Goal: Task Accomplishment & Management: Use online tool/utility

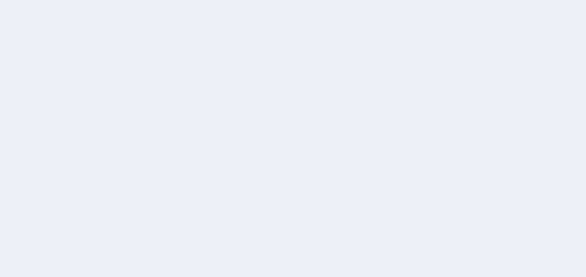
click at [547, 74] on div at bounding box center [293, 138] width 586 height 277
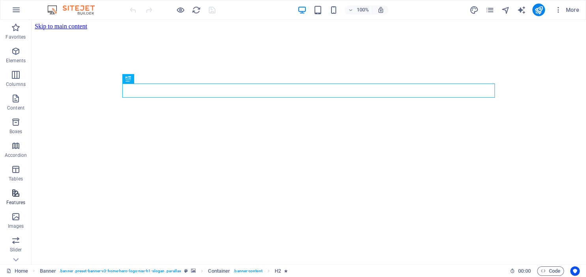
click at [14, 198] on span "Features" at bounding box center [16, 198] width 32 height 19
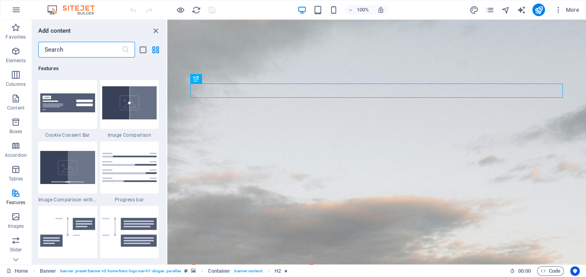
scroll to position [3205, 0]
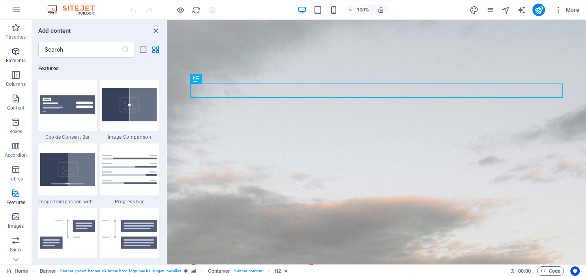
click at [17, 54] on icon "button" at bounding box center [15, 51] width 9 height 9
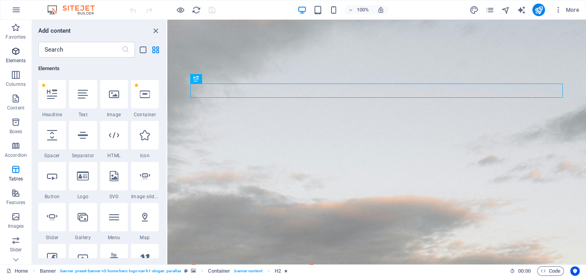
scroll to position [84, 0]
click at [15, 11] on icon "button" at bounding box center [15, 9] width 9 height 9
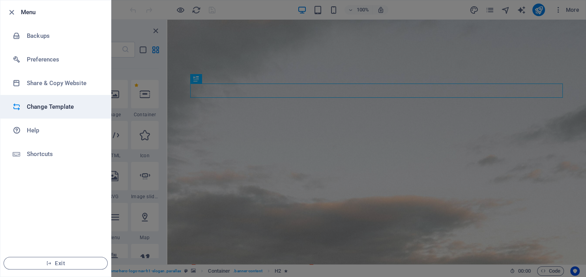
click at [39, 106] on h6 "Change Template" at bounding box center [63, 106] width 73 height 9
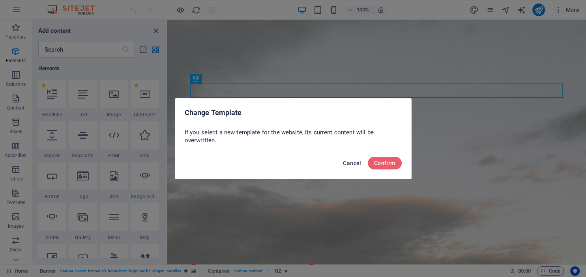
click at [356, 163] on span "Cancel" at bounding box center [352, 163] width 18 height 6
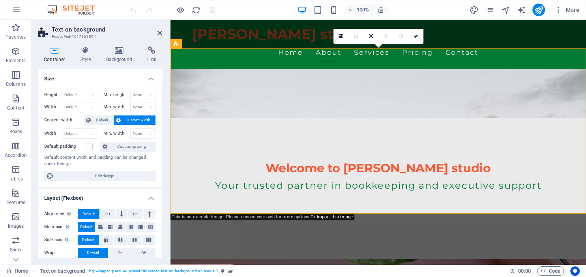
scroll to position [166, 0]
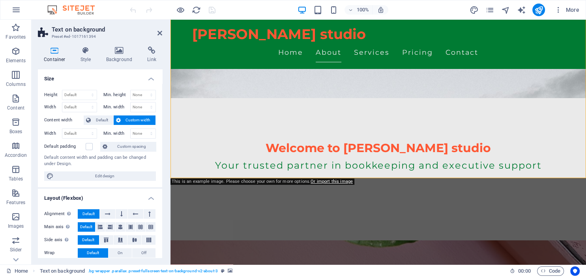
click at [116, 54] on icon at bounding box center [119, 51] width 38 height 8
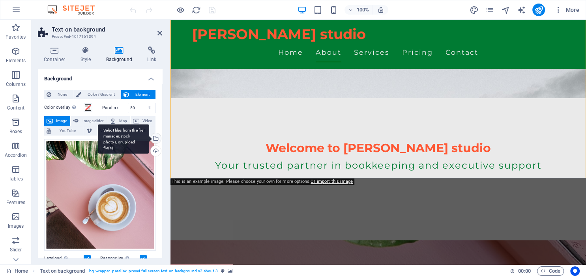
click at [156, 138] on div "Select files from the file manager, stock photos, or upload file(s)" at bounding box center [155, 139] width 12 height 12
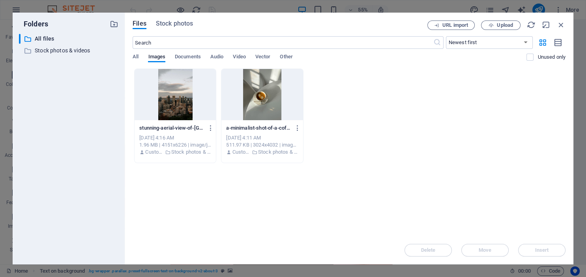
click at [259, 98] on div at bounding box center [261, 94] width 81 height 51
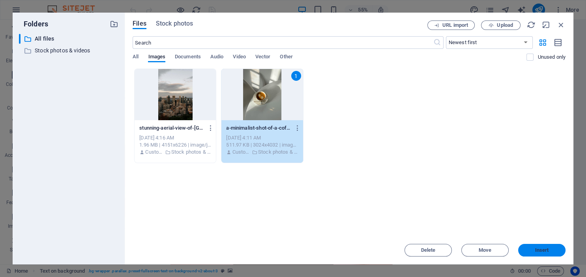
click at [542, 251] on span "Insert" at bounding box center [542, 250] width 14 height 5
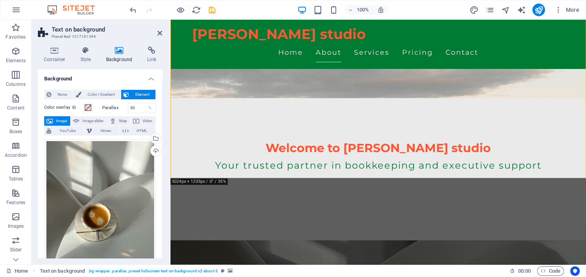
click at [97, 192] on div "Drag files here, click to choose files or select files from Files or our free s…" at bounding box center [100, 213] width 112 height 148
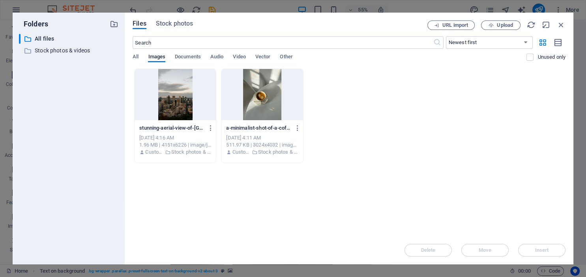
scroll to position [230, 0]
click at [263, 106] on div at bounding box center [261, 94] width 81 height 51
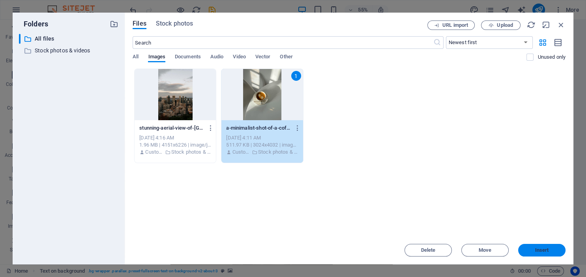
click at [540, 250] on span "Insert" at bounding box center [542, 250] width 14 height 5
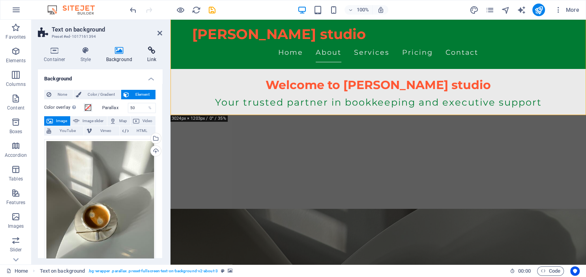
click at [149, 58] on h4 "Link" at bounding box center [151, 55] width 21 height 17
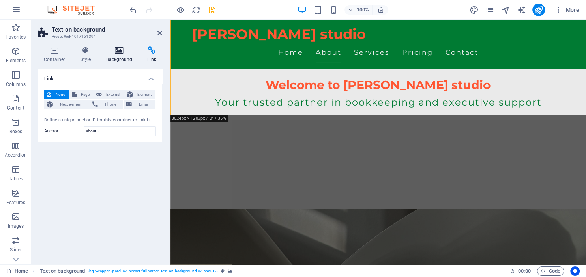
click at [118, 54] on icon at bounding box center [119, 51] width 38 height 8
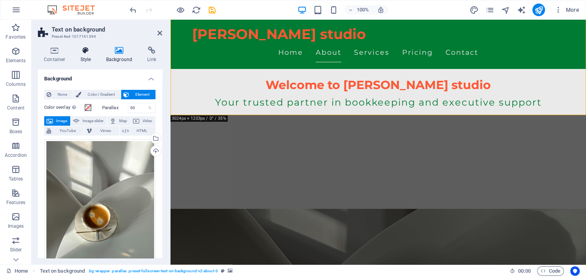
click at [84, 56] on h4 "Style" at bounding box center [88, 55] width 26 height 17
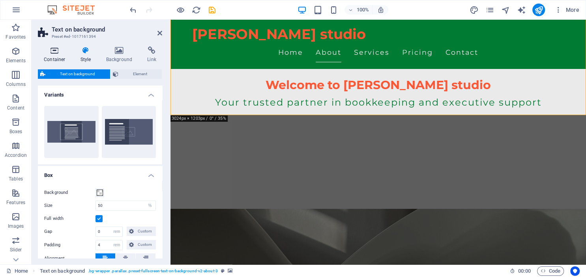
click at [50, 58] on h4 "Container" at bounding box center [56, 55] width 37 height 17
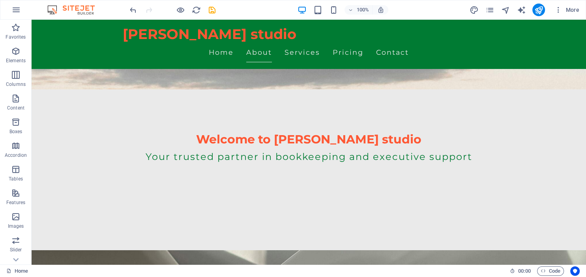
scroll to position [30, 0]
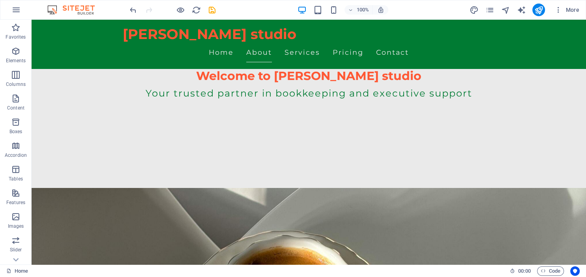
scroll to position [39, 0]
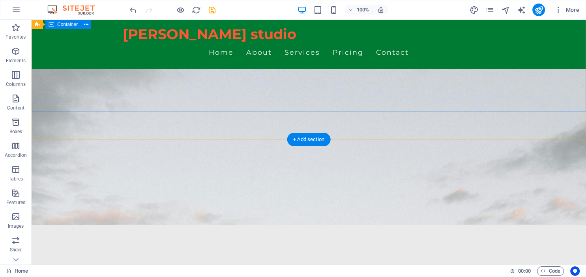
click at [102, 204] on div "Welcome to [PERSON_NAME] studio Your trusted partner in bookkeeping and executi…" at bounding box center [309, 270] width 554 height 132
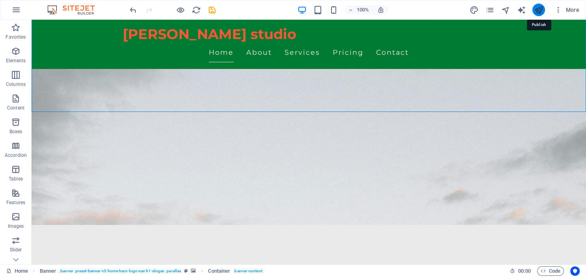
click at [539, 9] on icon "publish" at bounding box center [538, 10] width 9 height 9
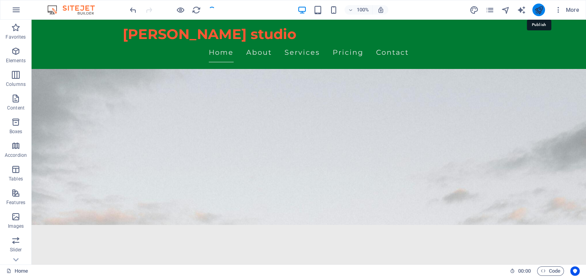
checkbox input "false"
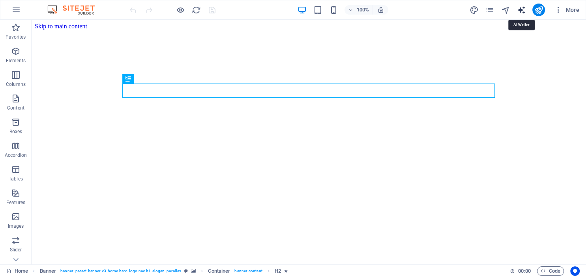
click at [520, 8] on icon "text_generator" at bounding box center [520, 10] width 9 height 9
select select "English"
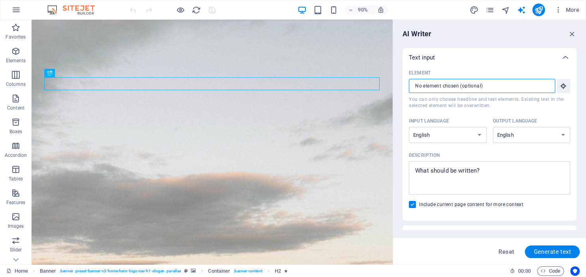
click at [448, 86] on input "Element ​ You can only choose headline and text elements. Existing text in the …" at bounding box center [479, 86] width 141 height 14
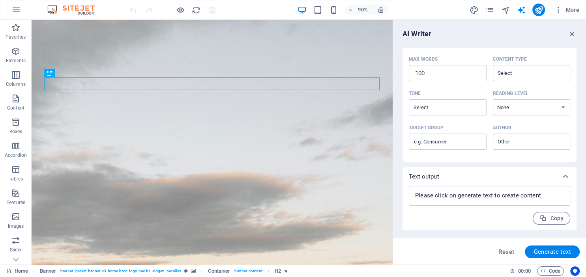
scroll to position [192, 0]
click at [564, 176] on icon at bounding box center [564, 176] width 9 height 9
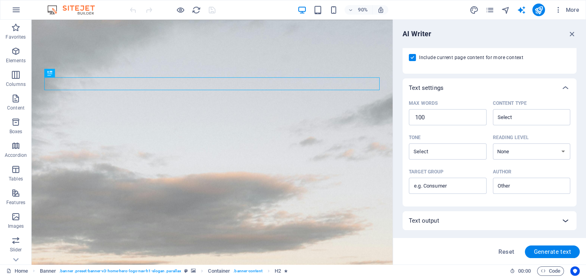
scroll to position [147, 0]
click at [506, 251] on span "Reset" at bounding box center [506, 252] width 16 height 6
type textarea "x"
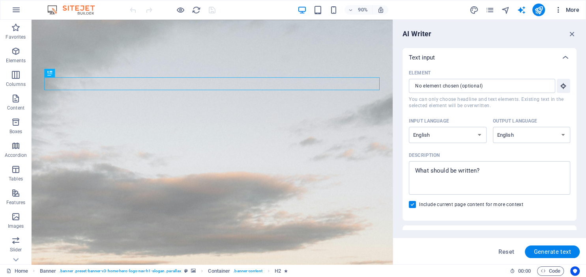
click at [569, 10] on span "More" at bounding box center [566, 10] width 25 height 8
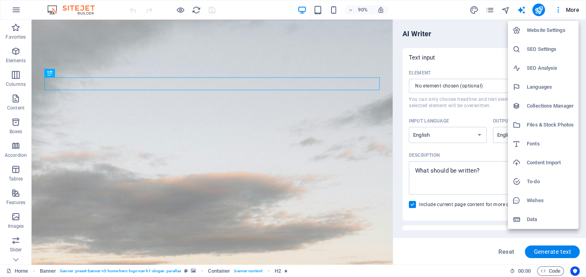
click at [490, 7] on div at bounding box center [293, 138] width 586 height 277
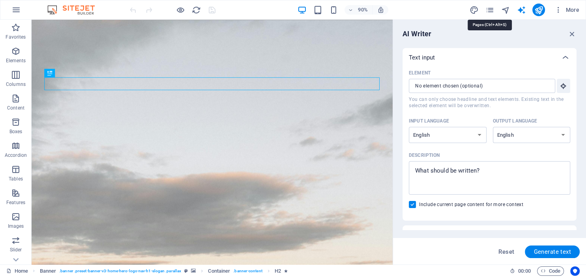
click at [490, 7] on icon "pages" at bounding box center [489, 10] width 9 height 9
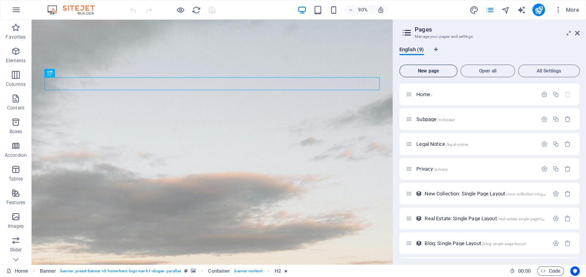
click at [428, 71] on span "New page" at bounding box center [428, 71] width 51 height 5
click at [415, 94] on div "Home /" at bounding box center [475, 94] width 123 height 5
click at [418, 117] on span "Subpage /subpage" at bounding box center [435, 119] width 38 height 6
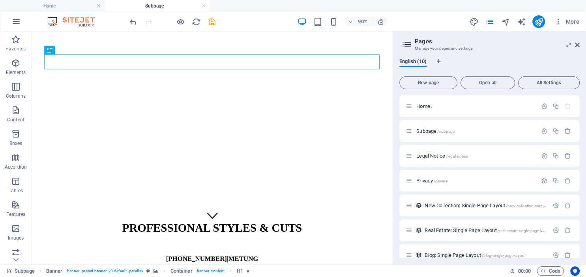
scroll to position [46, 0]
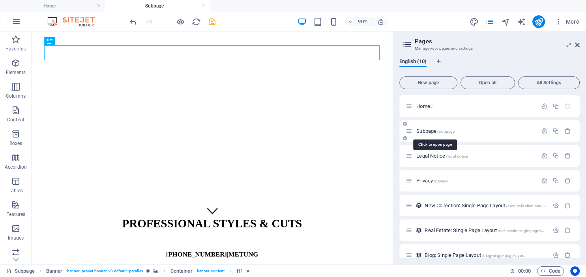
click at [425, 131] on span "Subpage /subpage" at bounding box center [435, 131] width 38 height 6
click at [422, 157] on span "Legal Notice /legal-notice" at bounding box center [441, 156] width 51 height 6
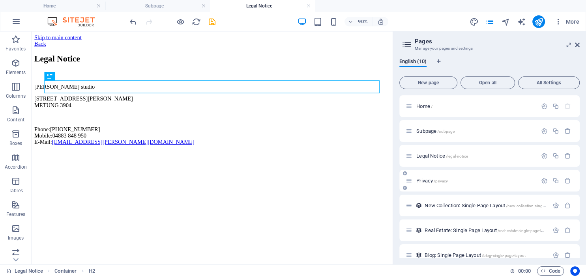
scroll to position [0, 0]
click at [445, 205] on span "New Collection: Single Page Layout /new-collection-single-page-layout" at bounding box center [495, 206] width 143 height 6
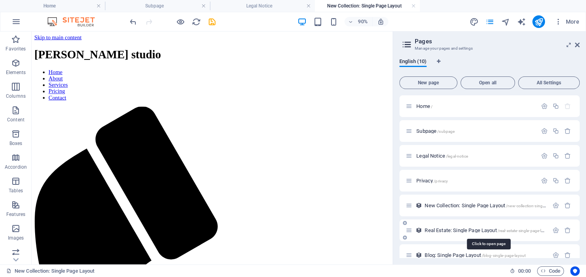
click at [428, 229] on span "Real Estate: Single Page Layout /real-estate-single-page-layout" at bounding box center [487, 231] width 127 height 6
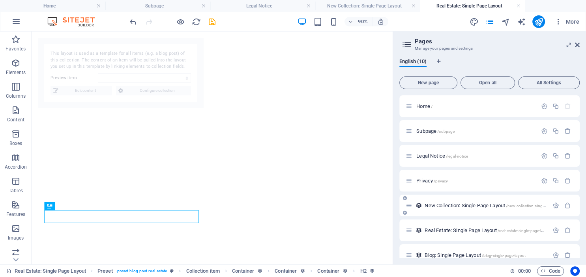
select select "68e31e4af1880bcac107b620"
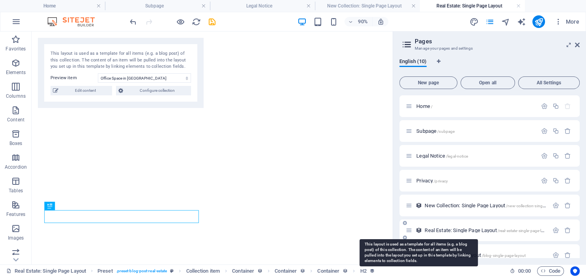
click at [417, 230] on icon at bounding box center [418, 230] width 7 height 7
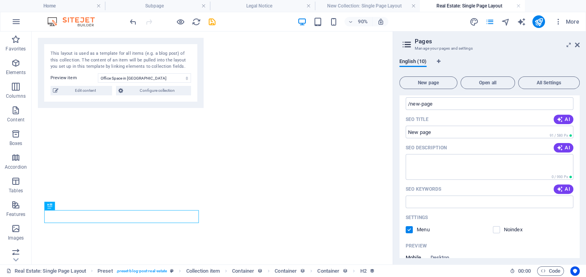
scroll to position [302, 0]
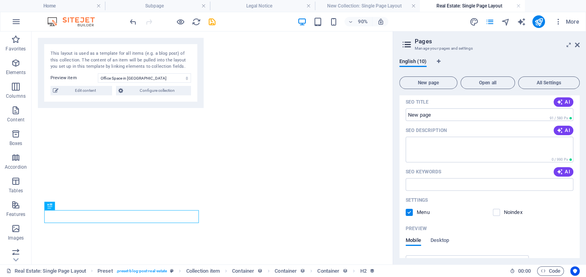
click at [577, 95] on div "New page Open all All Settings Home / Subpage /subpage Legal Notice /legal-noti…" at bounding box center [489, 165] width 180 height 185
click at [481, 85] on span "Open all" at bounding box center [487, 82] width 47 height 5
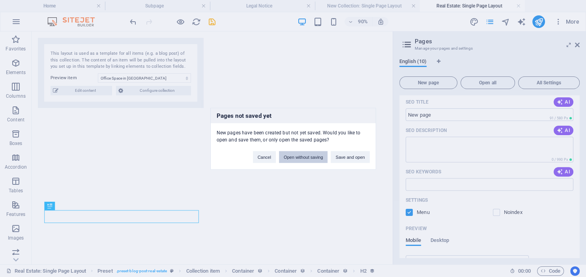
click at [302, 160] on button "Open without saving" at bounding box center [303, 157] width 49 height 12
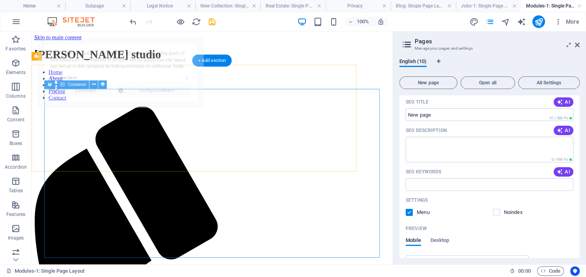
scroll to position [0, 0]
select select "68e31e4af1880bcac107b616"
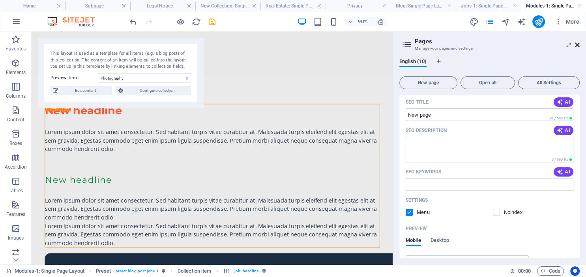
click at [577, 43] on icon at bounding box center [577, 45] width 5 height 6
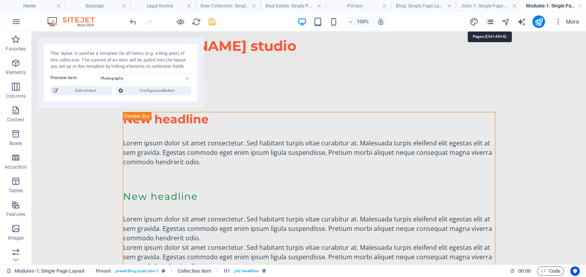
click at [492, 23] on icon "pages" at bounding box center [489, 21] width 9 height 9
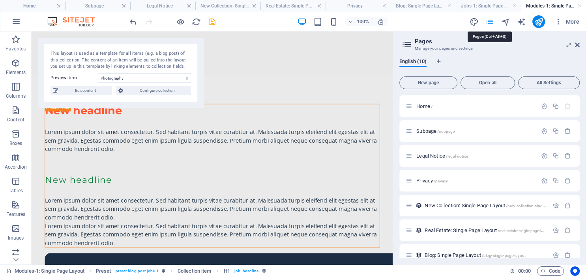
scroll to position [183, 0]
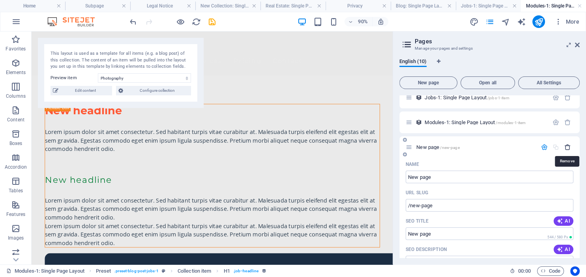
click at [567, 149] on icon "button" at bounding box center [567, 147] width 7 height 7
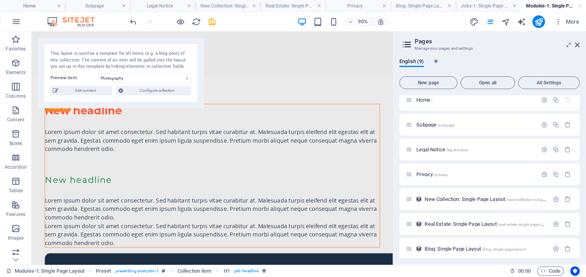
scroll to position [0, 0]
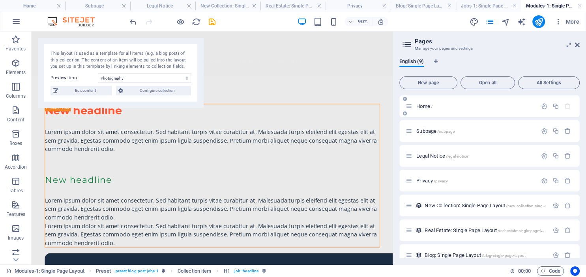
click at [413, 107] on div "Home /" at bounding box center [470, 106] width 131 height 9
click at [422, 104] on span "Home /" at bounding box center [424, 106] width 16 height 6
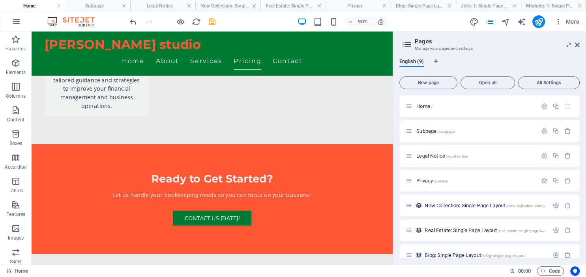
scroll to position [1437, 0]
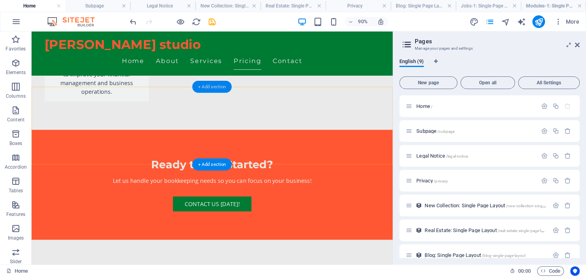
click at [206, 83] on div "+ Add section" at bounding box center [211, 87] width 39 height 12
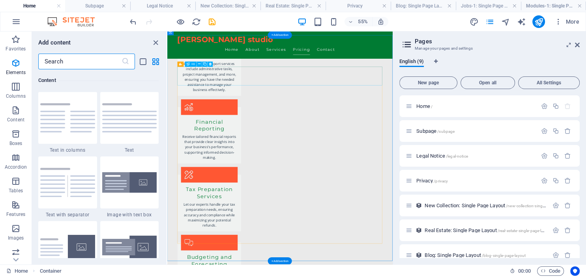
scroll to position [1438, 0]
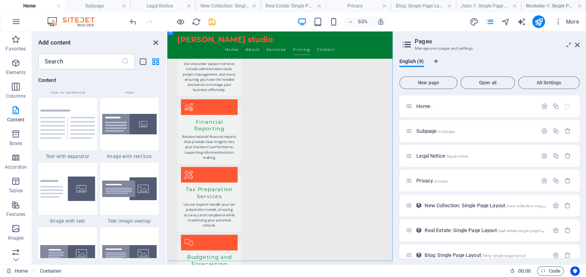
click at [156, 44] on icon "close panel" at bounding box center [155, 42] width 9 height 9
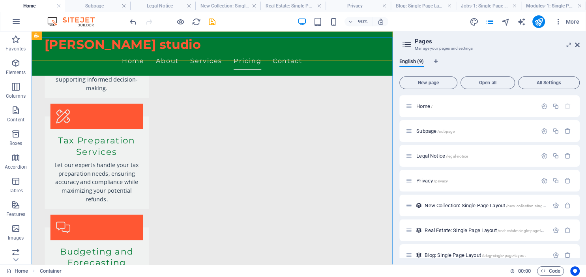
click at [415, 34] on div "ettie studio Home About Services Pricing Contact" at bounding box center [232, 56] width 401 height 49
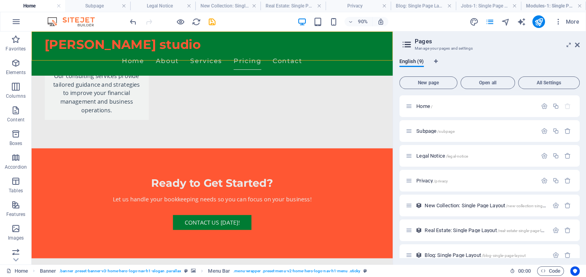
scroll to position [1419, 0]
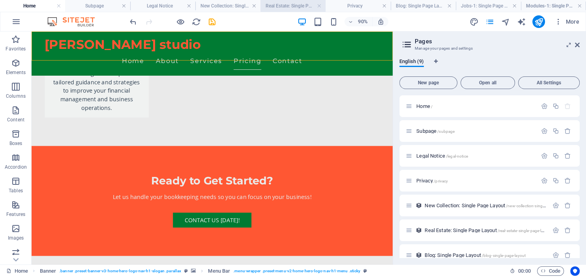
click at [289, 4] on h4 "Real Estate: Single Page Layout" at bounding box center [292, 6] width 65 height 9
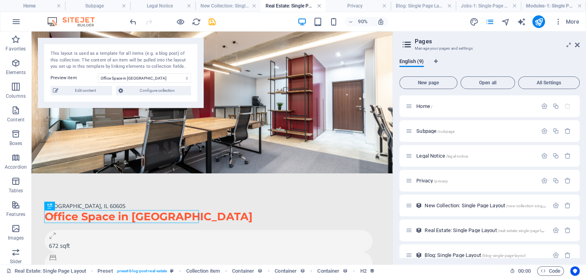
click at [320, 6] on link at bounding box center [319, 5] width 5 height 7
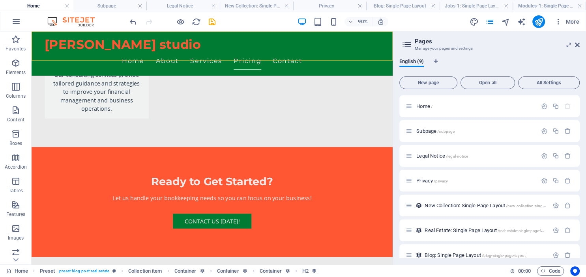
scroll to position [1419, 0]
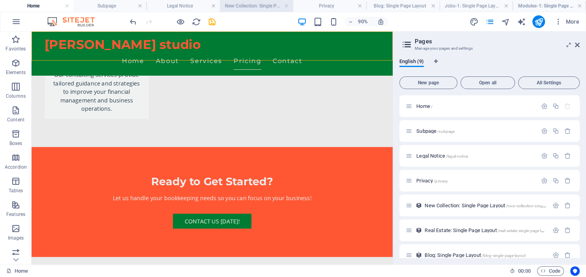
click at [248, 7] on h4 "New Collection: Single Page Layout" at bounding box center [256, 6] width 73 height 9
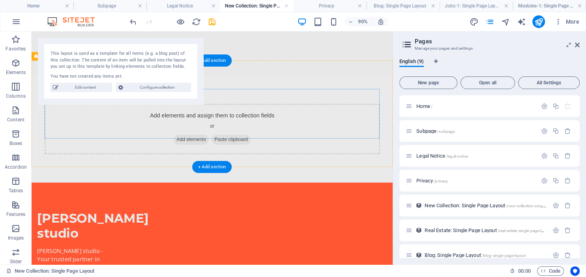
click at [301, 125] on div "Add elements and assign them to collection fields or Add elements Paste clipboa…" at bounding box center [232, 140] width 372 height 56
click at [210, 146] on span "Add elements" at bounding box center [208, 151] width 39 height 11
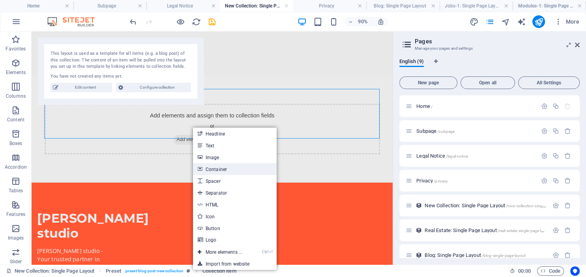
click at [212, 171] on link "Container" at bounding box center [235, 169] width 84 height 12
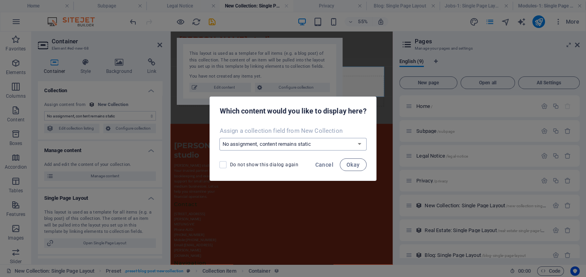
click at [219, 138] on select "No assignment, content remains static Create a new field Created at (Date) Upda…" at bounding box center [292, 144] width 147 height 13
select select "createNew"
click option "Create a new field" at bounding box center [0, 0] width 0 height 0
click at [355, 162] on span "Okay" at bounding box center [352, 165] width 13 height 6
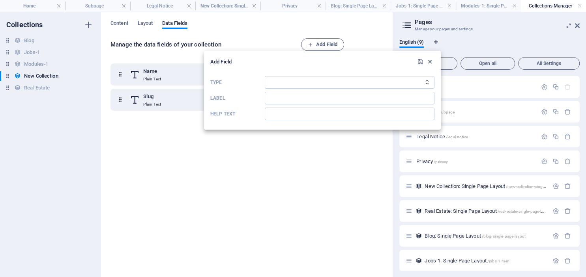
click at [430, 61] on icon "button" at bounding box center [429, 61] width 7 height 7
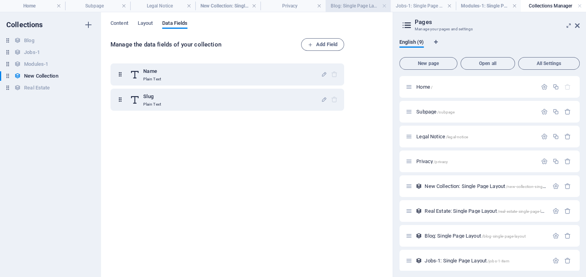
click at [354, 5] on h4 "Blog: Single Page Layout" at bounding box center [357, 6] width 65 height 9
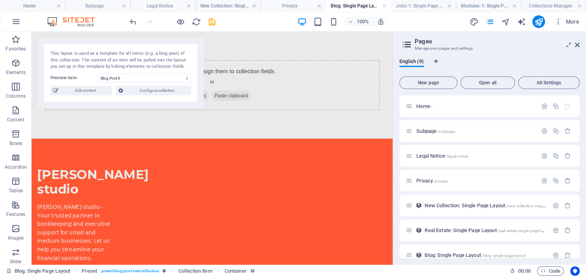
scroll to position [0, 0]
click at [410, 6] on h4 "Jobs-1: Single Page Layout" at bounding box center [422, 6] width 65 height 9
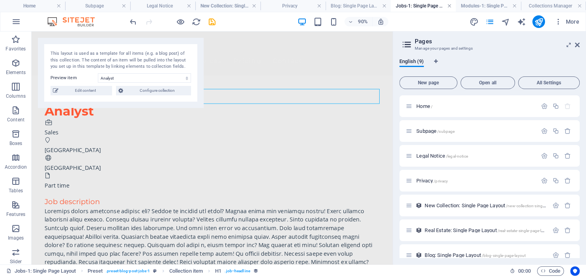
click at [447, 6] on link at bounding box center [449, 5] width 5 height 7
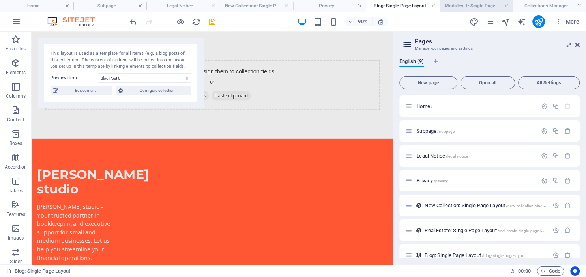
click at [478, 4] on h4 "Modules-1: Single Page Layout" at bounding box center [475, 6] width 73 height 9
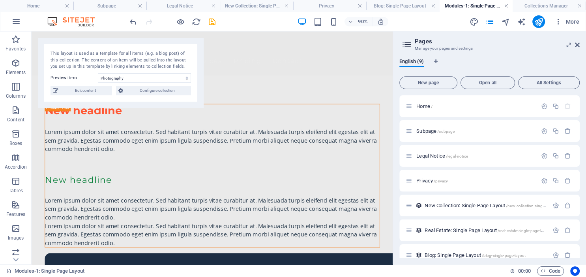
click at [507, 6] on link at bounding box center [506, 5] width 5 height 7
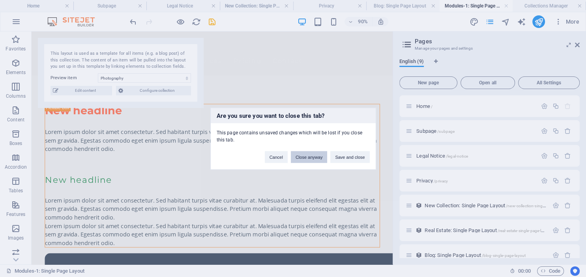
click at [304, 157] on button "Close anyway" at bounding box center [309, 157] width 36 height 12
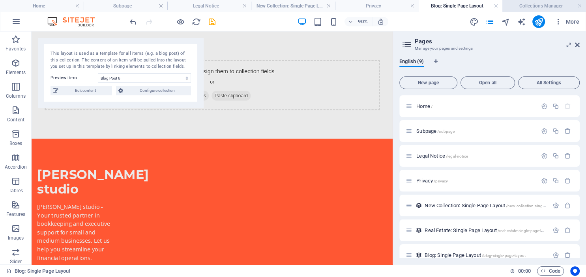
click at [536, 6] on h4 "Collections Manager" at bounding box center [544, 6] width 84 height 9
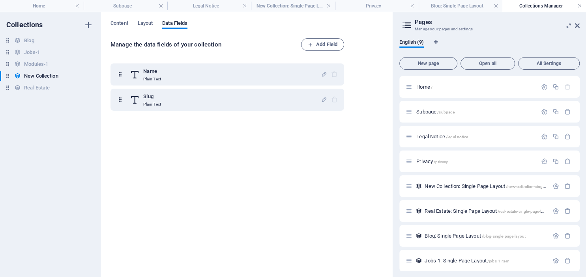
click at [579, 5] on link at bounding box center [579, 5] width 5 height 7
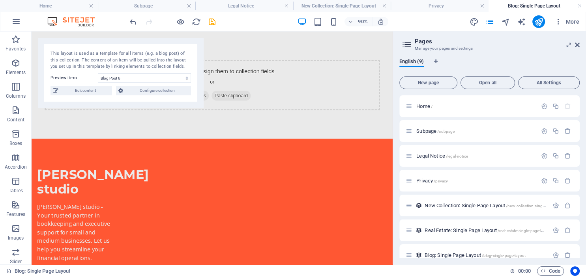
click at [510, 4] on h4 "Blog: Single Page Layout" at bounding box center [537, 6] width 98 height 9
click at [336, 96] on div "Add elements and assign them to collection fields or Add elements Paste clipboa…" at bounding box center [232, 91] width 372 height 56
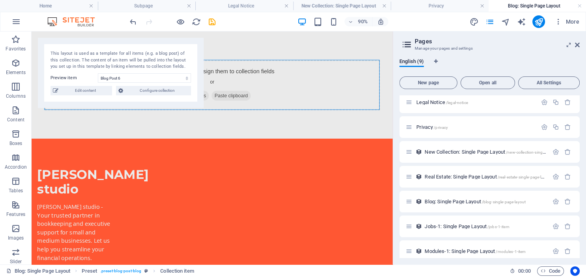
scroll to position [60, 0]
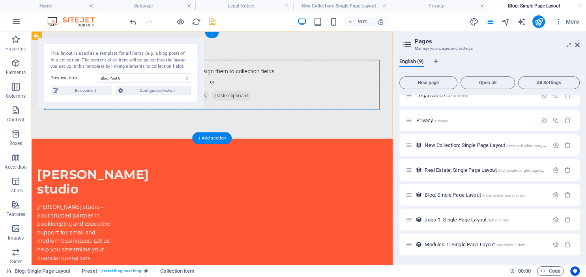
click at [333, 85] on div "Add elements and assign them to collection fields or Add elements Paste clipboa…" at bounding box center [232, 91] width 372 height 56
click at [87, 91] on span "Edit content" at bounding box center [85, 90] width 49 height 9
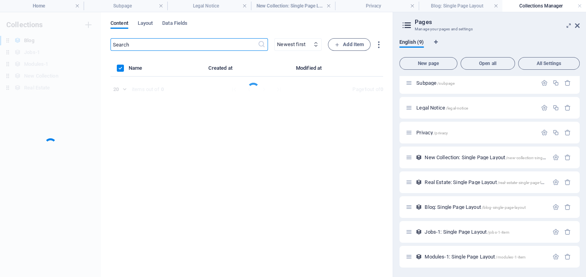
scroll to position [28, 0]
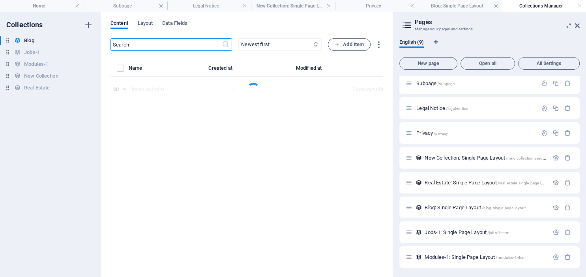
select select "Category 2"
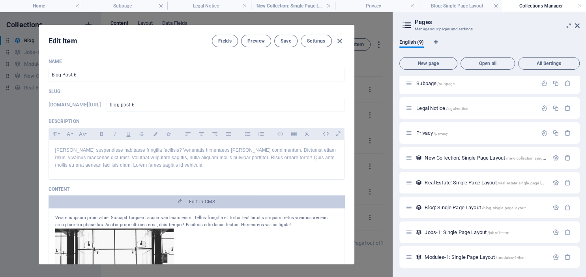
scroll to position [0, 0]
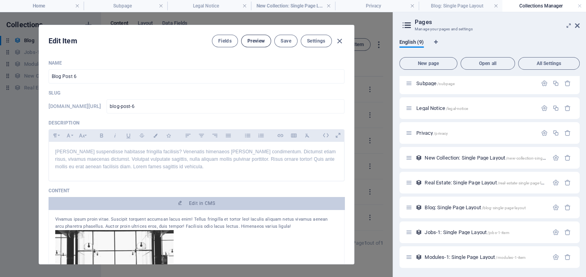
click at [257, 39] on span "Preview" at bounding box center [255, 41] width 17 height 6
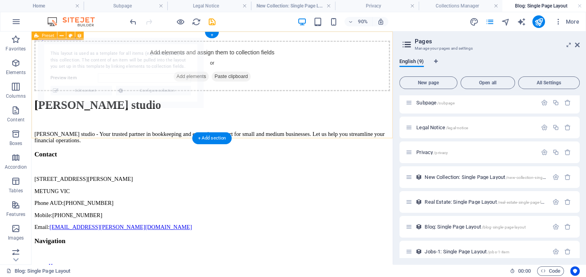
select select "68e31e4af1880bcac107b609"
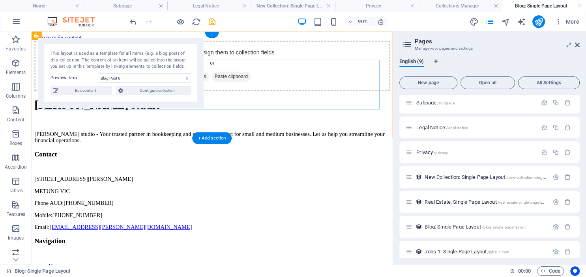
click at [327, 96] on div "Add elements and assign them to collection fields or Add elements Paste clipboa…" at bounding box center [232, 70] width 395 height 56
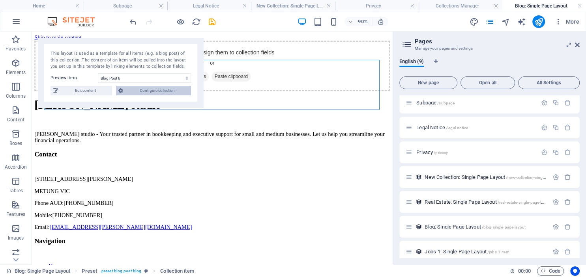
click at [156, 88] on span "Configure collection" at bounding box center [156, 90] width 63 height 9
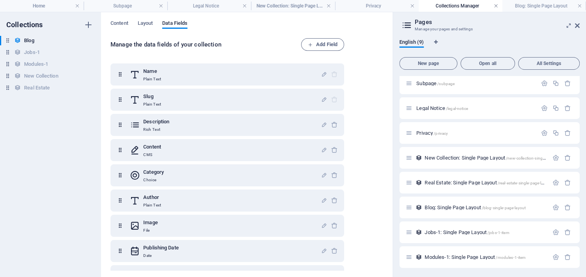
click at [495, 6] on link at bounding box center [495, 5] width 5 height 7
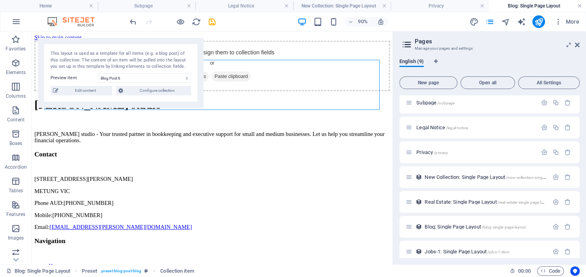
click at [580, 5] on link at bounding box center [579, 5] width 5 height 7
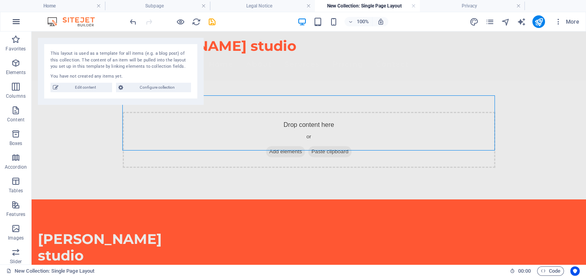
click at [15, 20] on icon "button" at bounding box center [15, 21] width 9 height 9
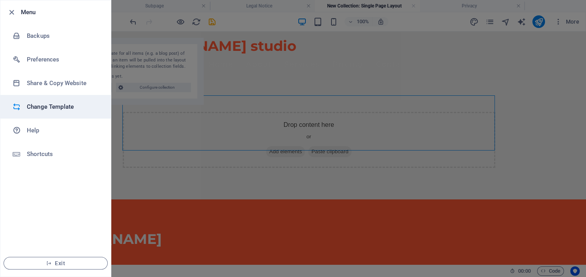
click at [43, 106] on h6 "Change Template" at bounding box center [63, 106] width 73 height 9
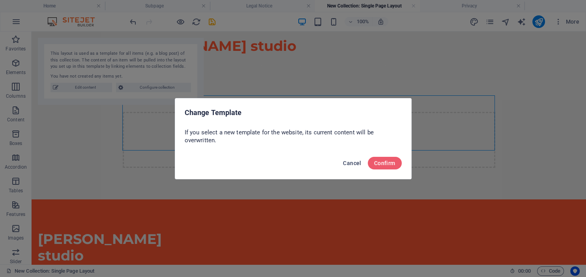
click at [349, 164] on span "Cancel" at bounding box center [352, 163] width 18 height 6
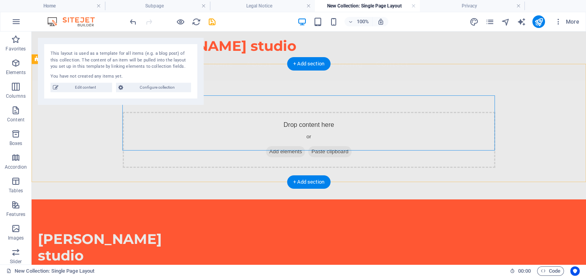
click at [306, 112] on div "Drop content here or Add elements Paste clipboard" at bounding box center [309, 140] width 372 height 56
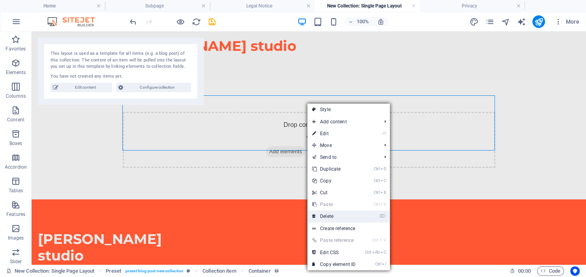
click at [324, 218] on link "⌦ Delete" at bounding box center [333, 217] width 53 height 12
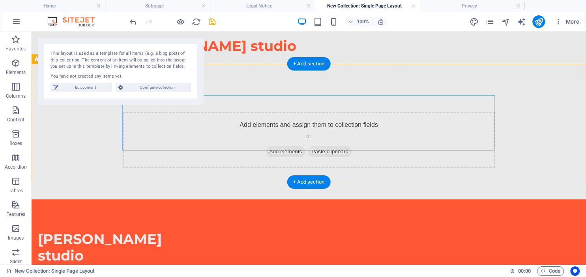
click at [244, 126] on div "Add elements and assign them to collection fields or Add elements Paste clipboa…" at bounding box center [309, 140] width 372 height 56
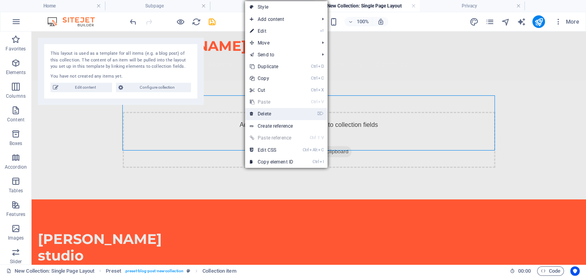
click at [265, 112] on link "⌦ Delete" at bounding box center [271, 114] width 53 height 12
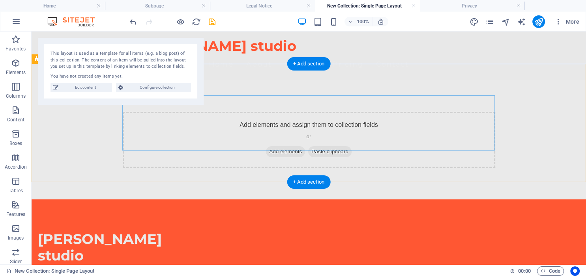
click at [278, 146] on span "Add elements" at bounding box center [285, 151] width 39 height 11
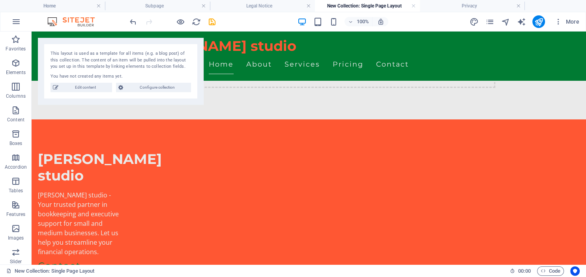
scroll to position [65, 0]
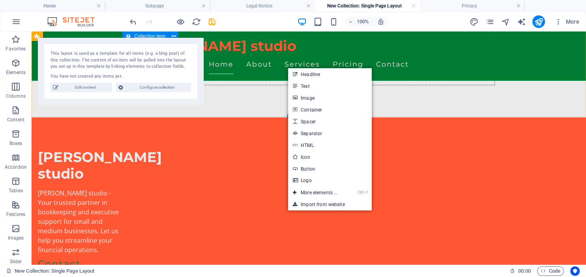
click at [287, 67] on span "Add elements" at bounding box center [285, 69] width 39 height 11
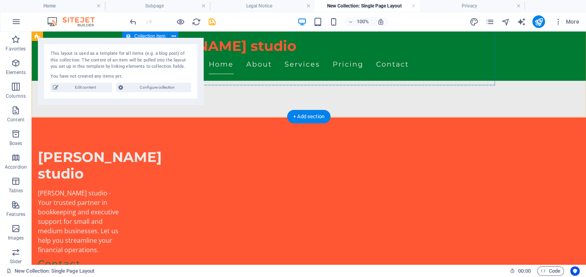
click at [283, 67] on span "Add elements" at bounding box center [285, 69] width 39 height 11
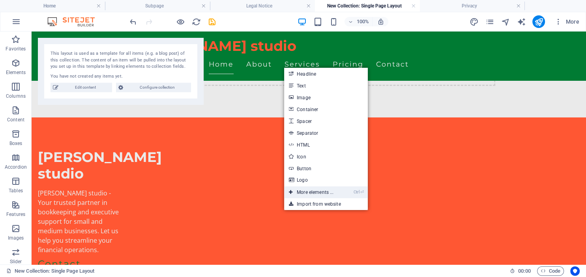
click at [313, 190] on link "Ctrl ⏎ More elements ..." at bounding box center [311, 193] width 54 height 12
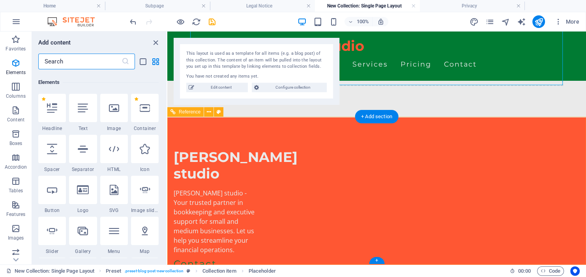
scroll to position [84, 0]
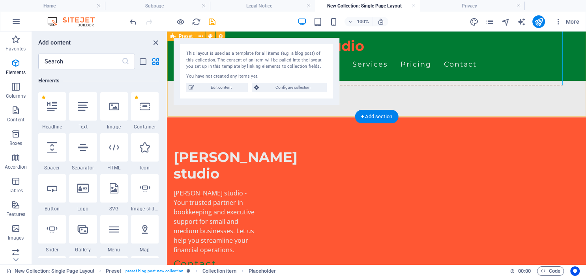
click at [424, 88] on div "Add elements and assign them to collection fields or Add elements Paste clipboa…" at bounding box center [376, 41] width 418 height 151
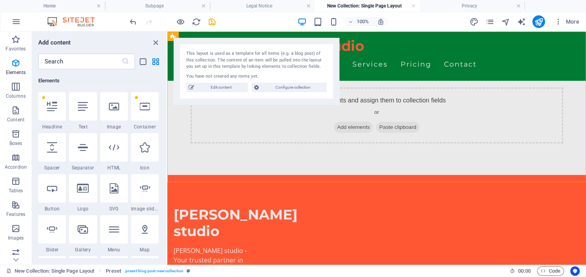
scroll to position [0, 0]
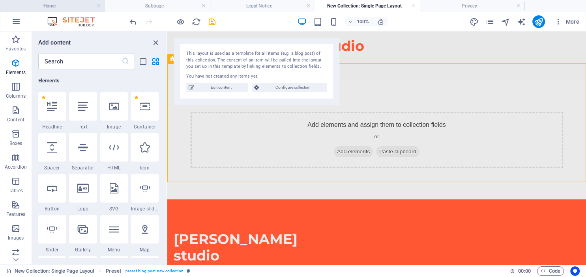
click at [67, 8] on h4 "Home" at bounding box center [52, 6] width 105 height 9
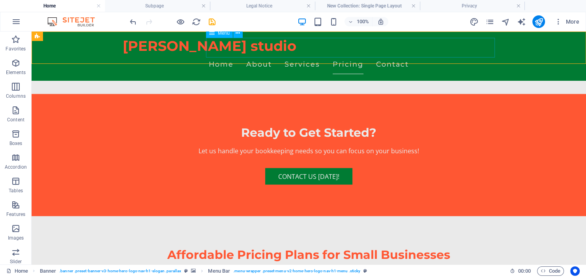
click at [266, 54] on nav "Home About Services Pricing Contact" at bounding box center [309, 64] width 372 height 20
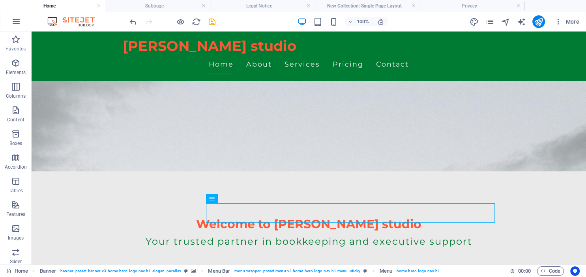
scroll to position [0, 0]
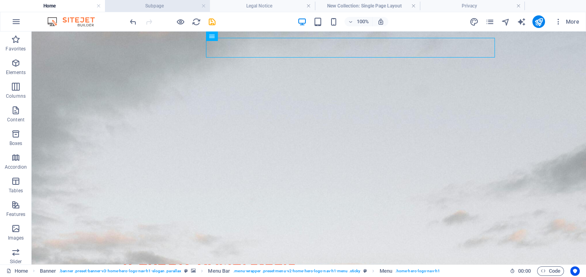
click at [159, 6] on h4 "Subpage" at bounding box center [157, 6] width 105 height 9
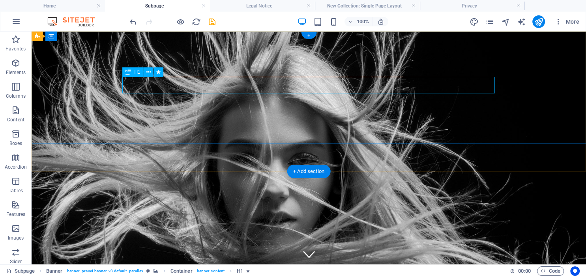
click at [383, 273] on div "PROFESSIONAL STYLES & CUTS" at bounding box center [309, 281] width 372 height 17
click at [416, 273] on div "PROFESSIONAL STYLES & CUTS" at bounding box center [309, 281] width 372 height 17
